Goal: Complete application form

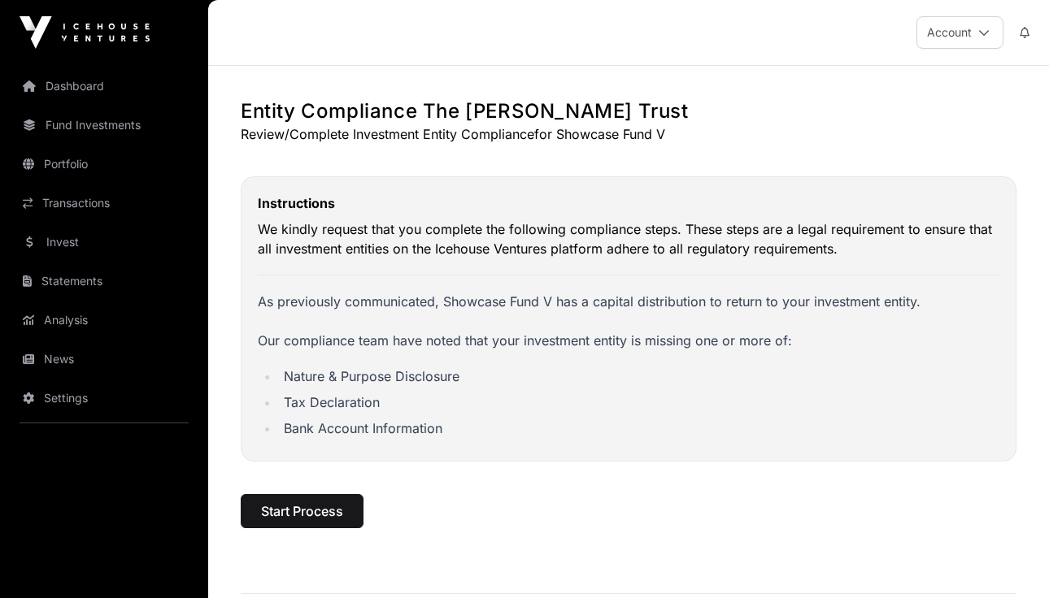
scroll to position [2, 0]
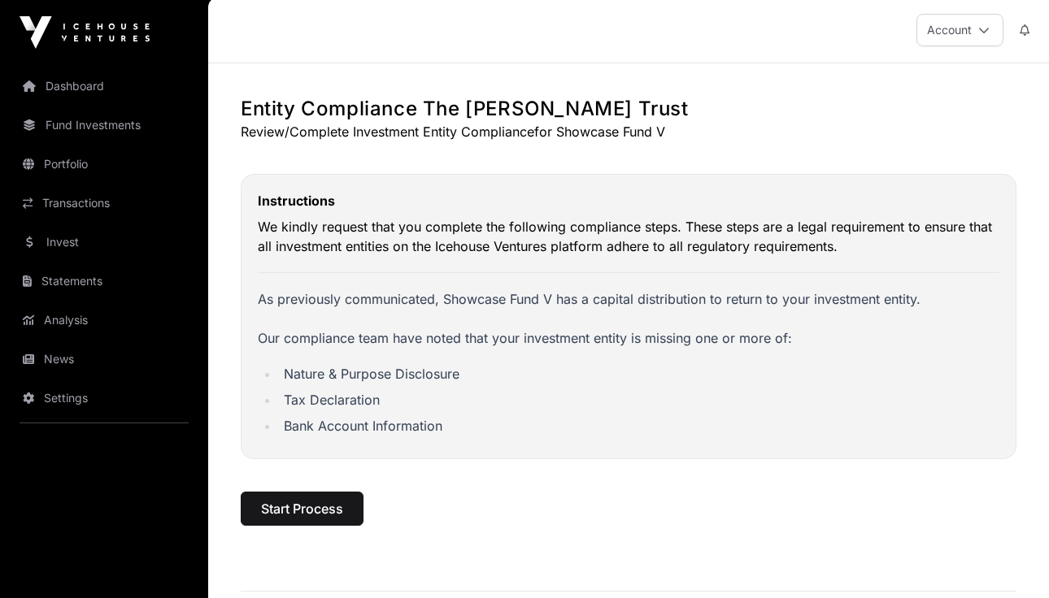
click at [318, 502] on span "Start Process" at bounding box center [302, 509] width 82 height 20
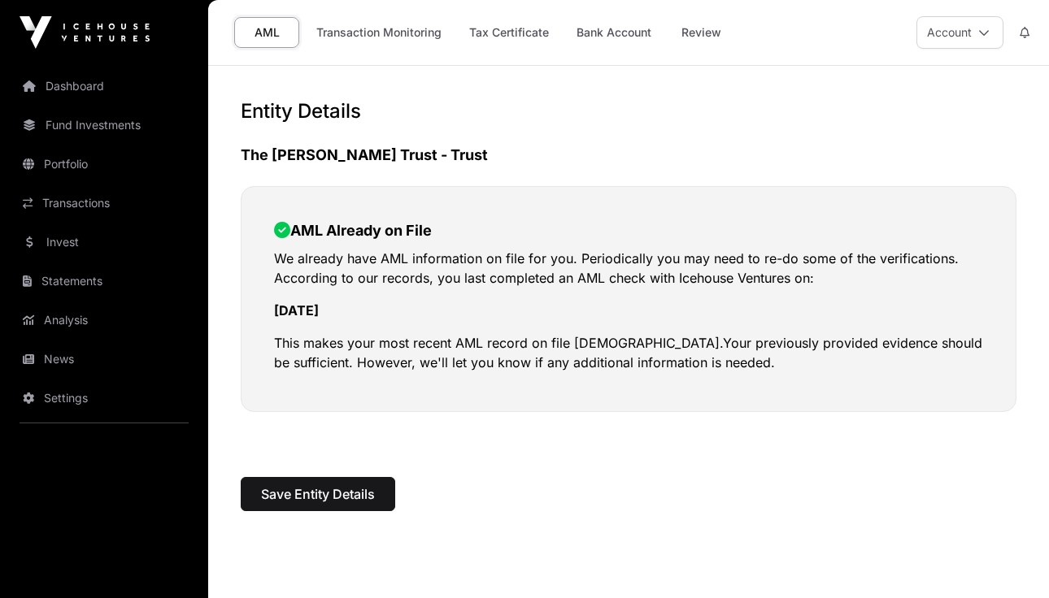
click at [331, 497] on span "Save Entity Details" at bounding box center [318, 494] width 114 height 20
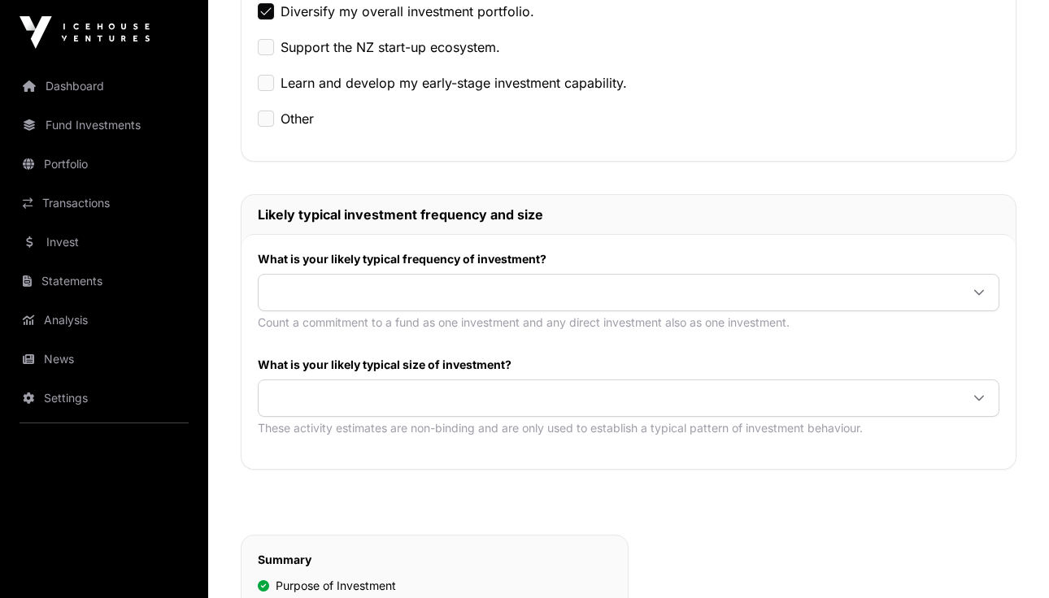
scroll to position [606, 0]
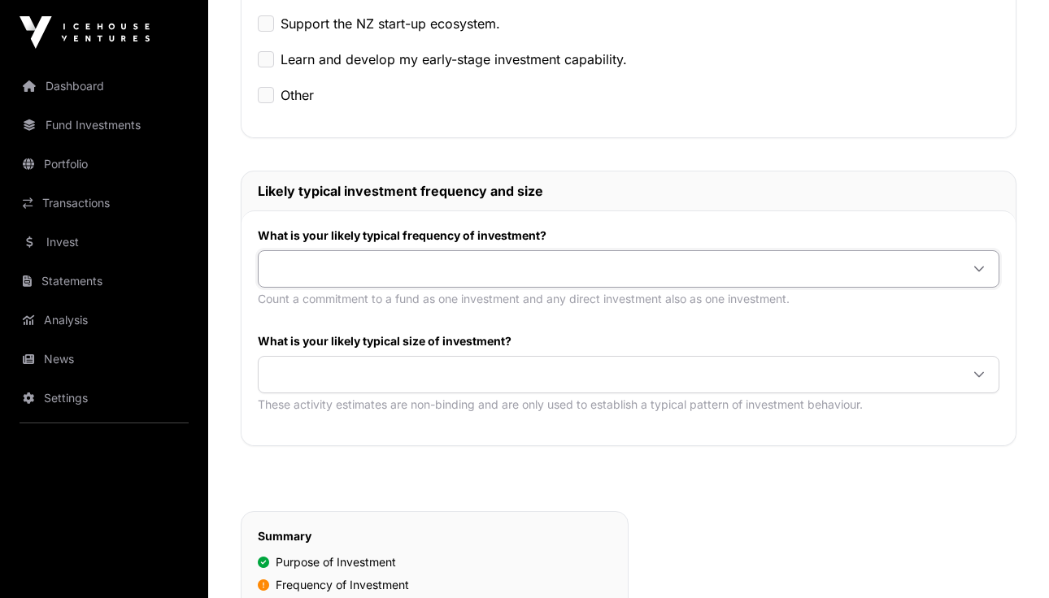
click at [481, 262] on span at bounding box center [608, 268] width 701 height 29
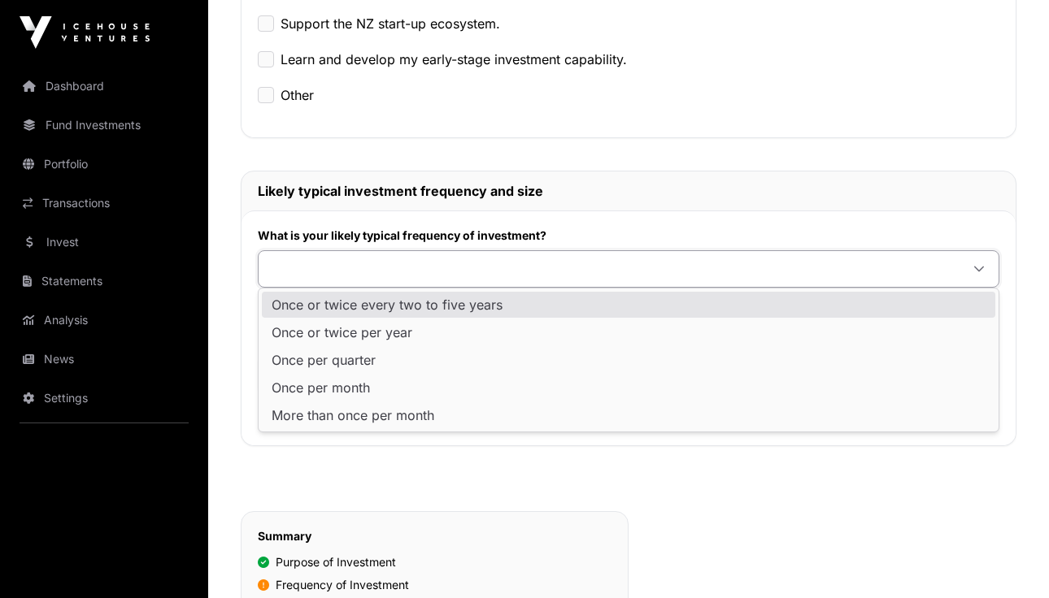
click at [479, 302] on span "Once or twice every two to five years" at bounding box center [386, 304] width 231 height 13
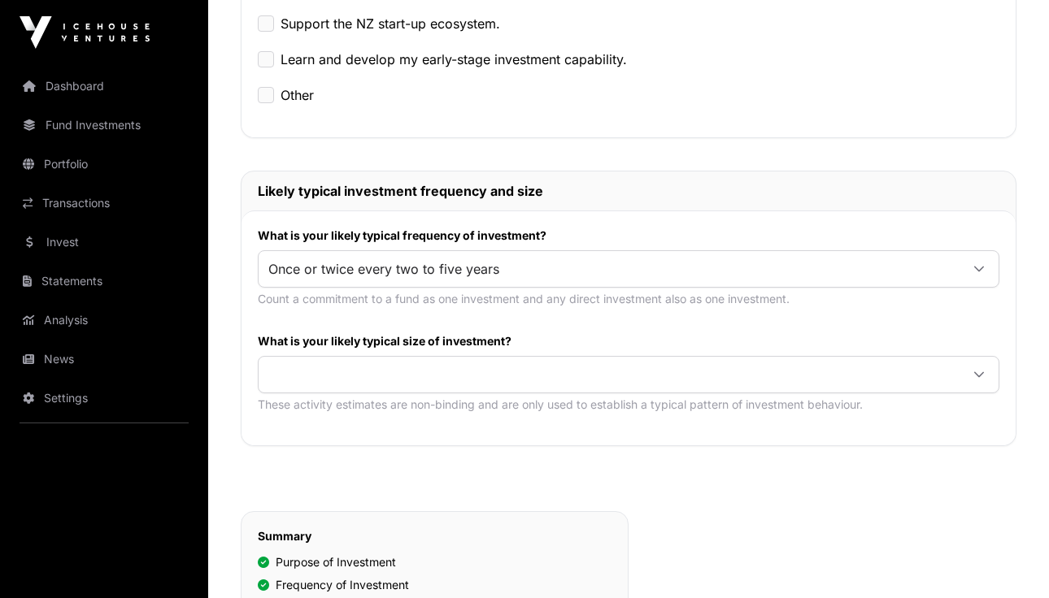
click at [479, 377] on span at bounding box center [608, 374] width 701 height 29
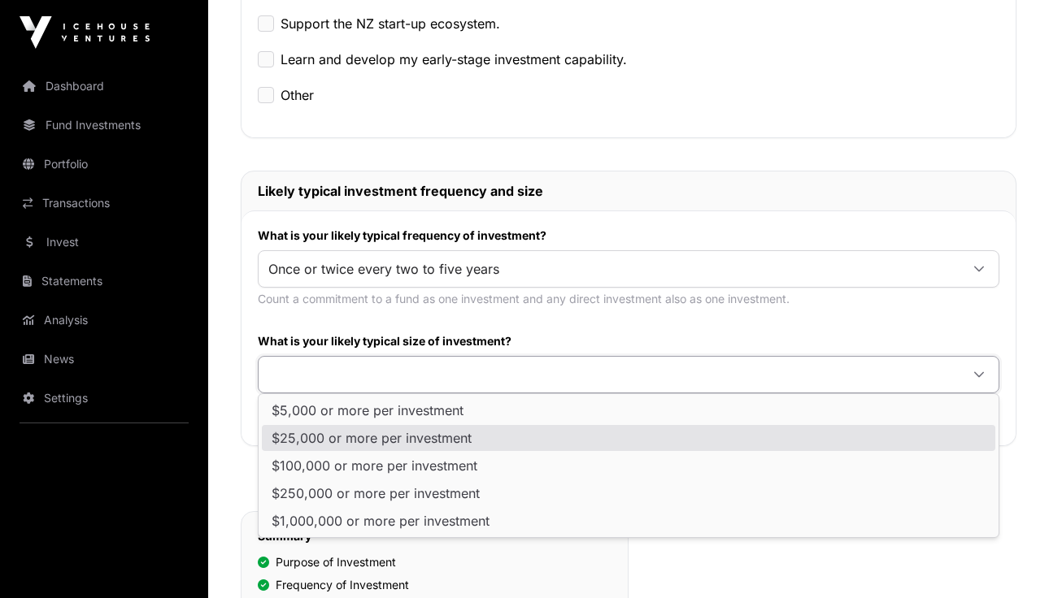
click at [473, 451] on ul "$5,000 or more per investment $25,000 or more per investment $100,000 or more p…" at bounding box center [628, 465] width 740 height 143
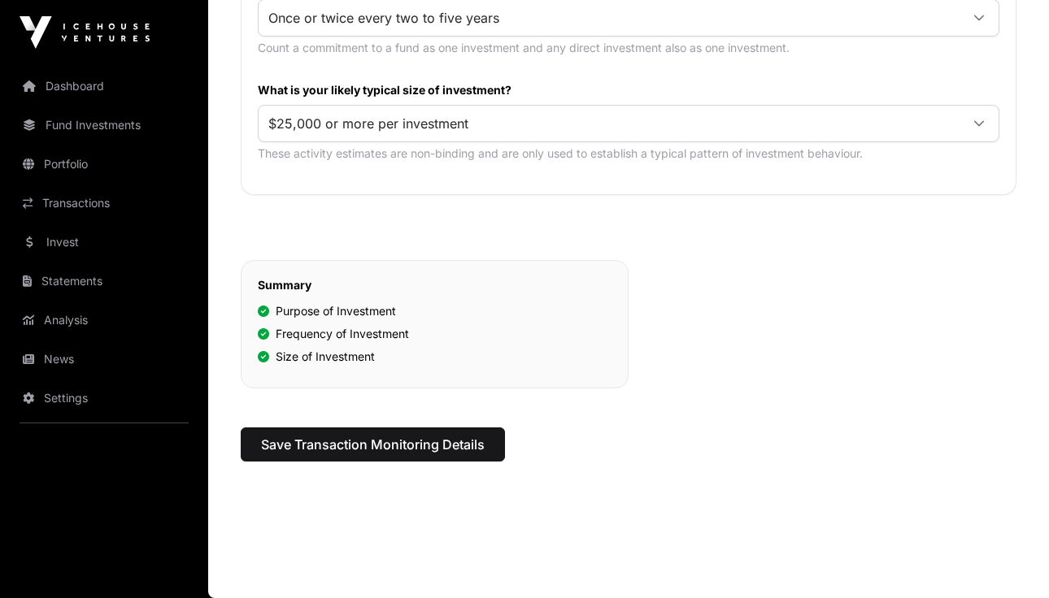
scroll to position [857, 0]
click at [474, 448] on span "Save Transaction Monitoring Details" at bounding box center [373, 445] width 224 height 20
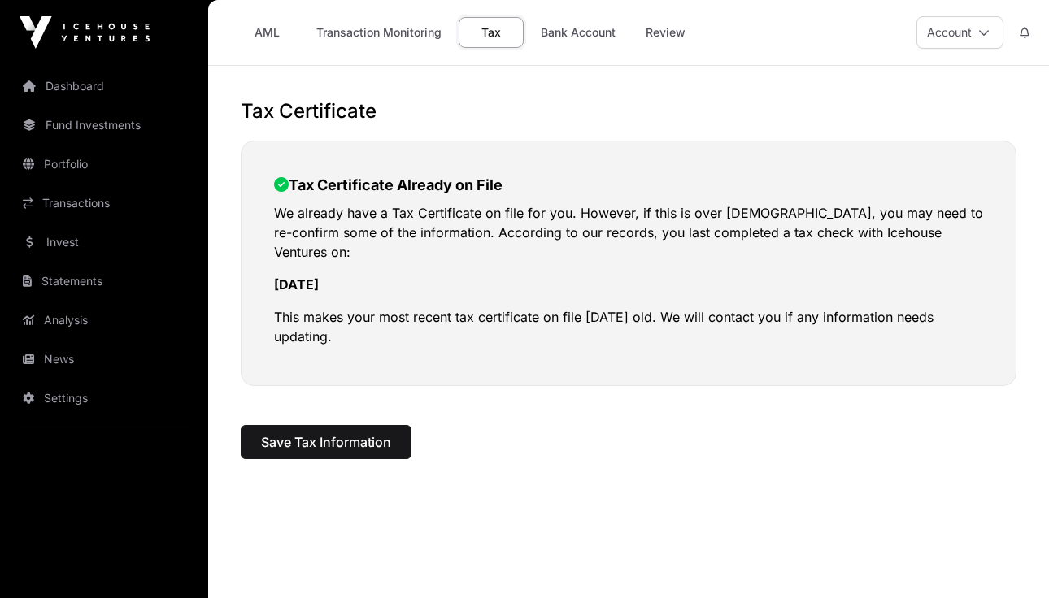
click at [400, 425] on button "Save Tax Information" at bounding box center [326, 442] width 171 height 34
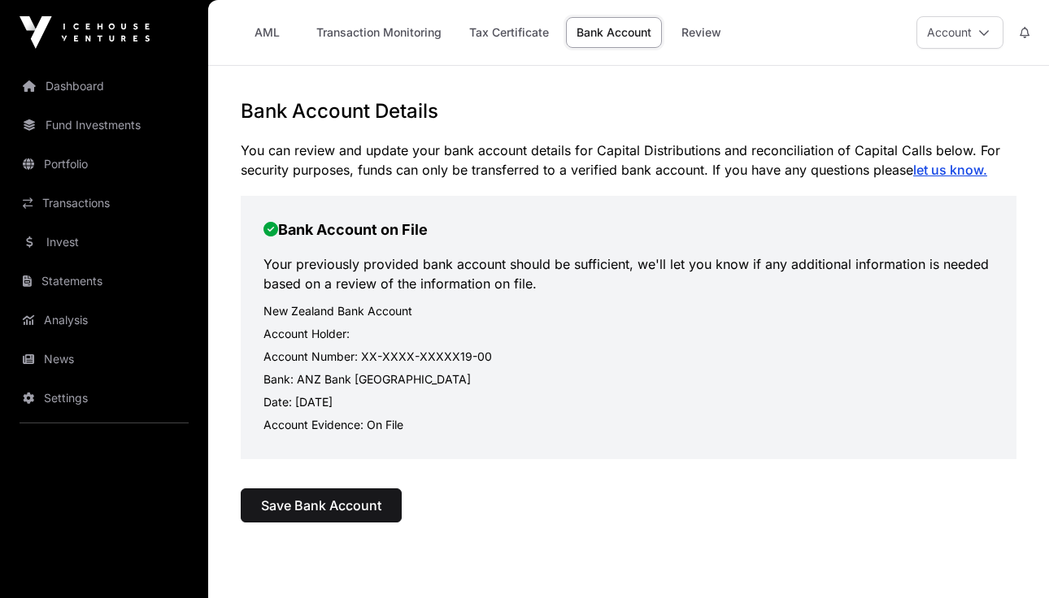
click at [388, 498] on button "Save Bank Account" at bounding box center [321, 506] width 161 height 34
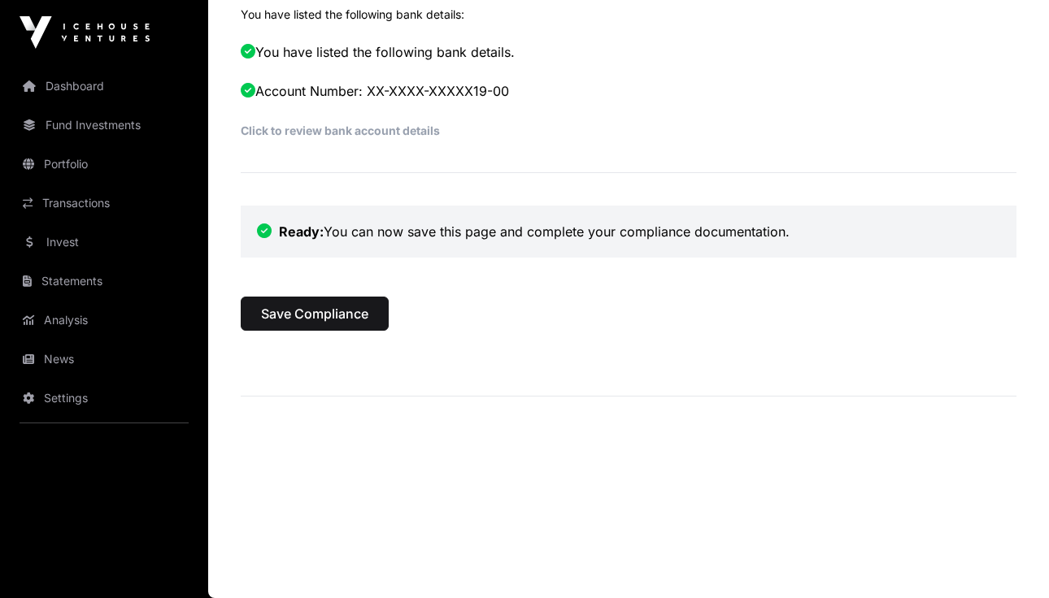
scroll to position [986, 0]
click at [335, 312] on span "Save Compliance" at bounding box center [314, 314] width 107 height 20
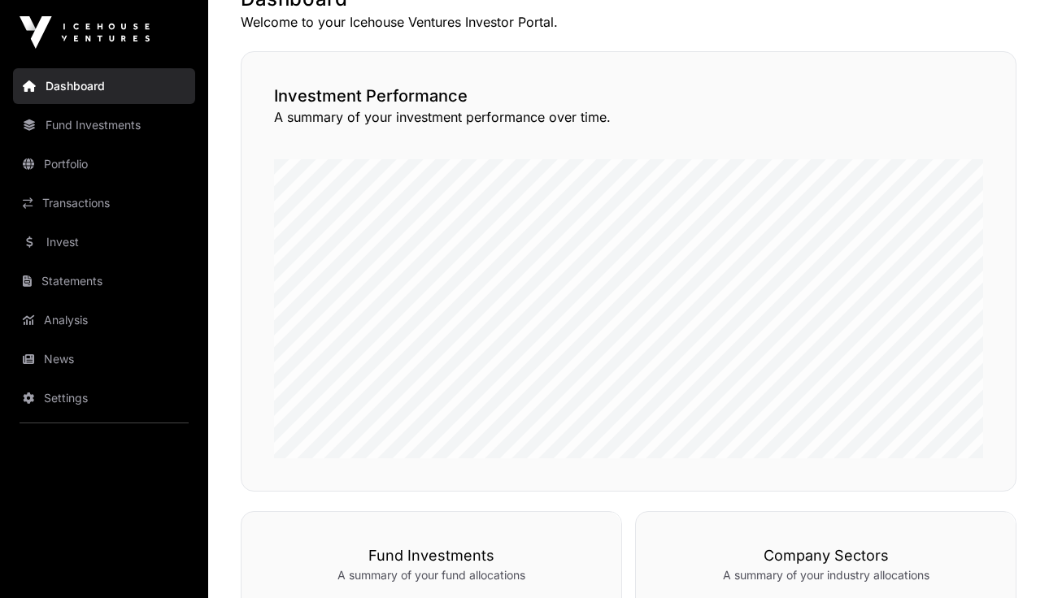
scroll to position [484, 0]
